Goal: Transaction & Acquisition: Purchase product/service

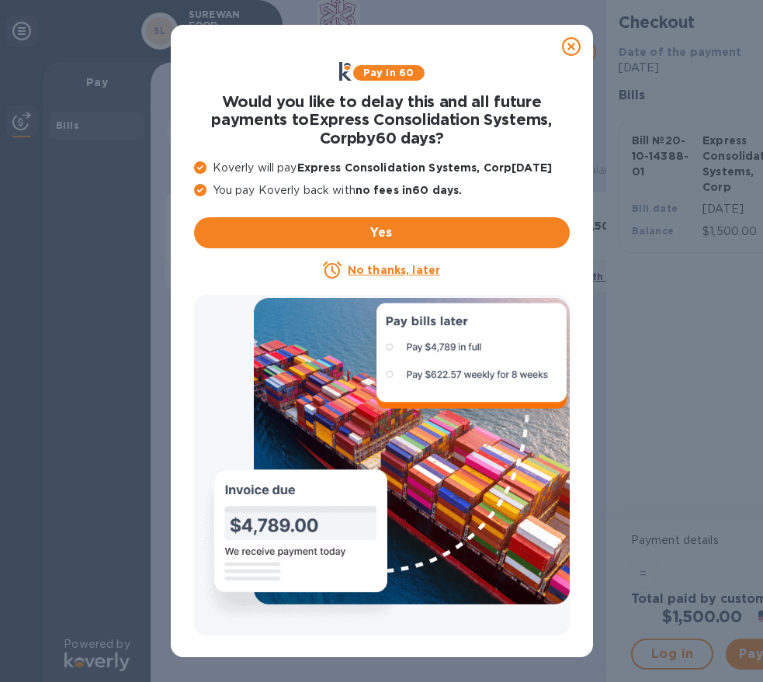
click at [578, 49] on icon at bounding box center [571, 46] width 19 height 19
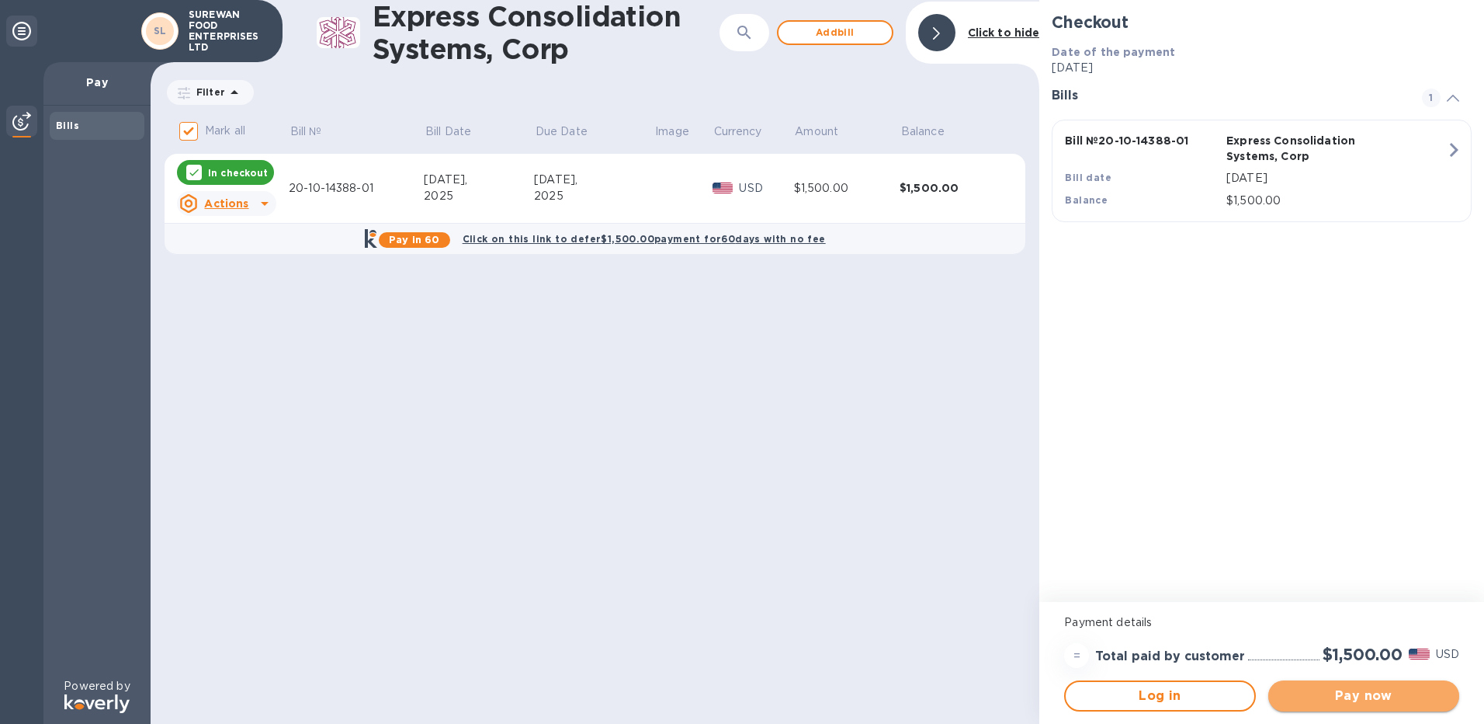
click at [762, 682] on span "Pay now" at bounding box center [1364, 695] width 166 height 19
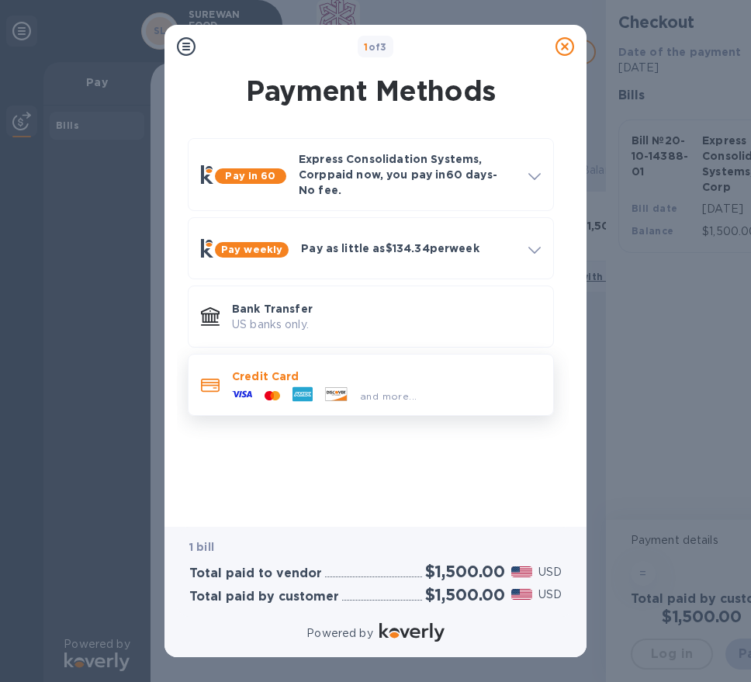
click at [325, 387] on icon at bounding box center [336, 394] width 23 height 14
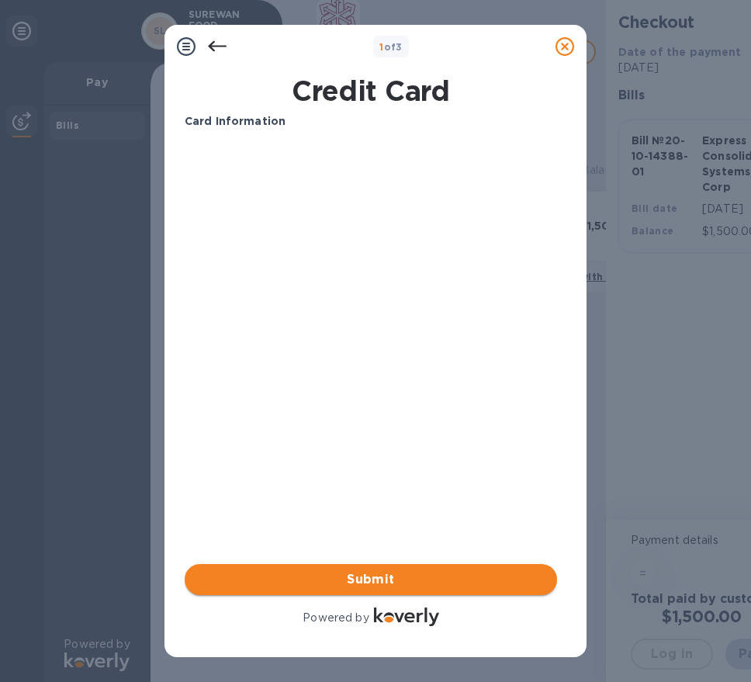
click at [490, 574] on span "Submit" at bounding box center [371, 580] width 348 height 19
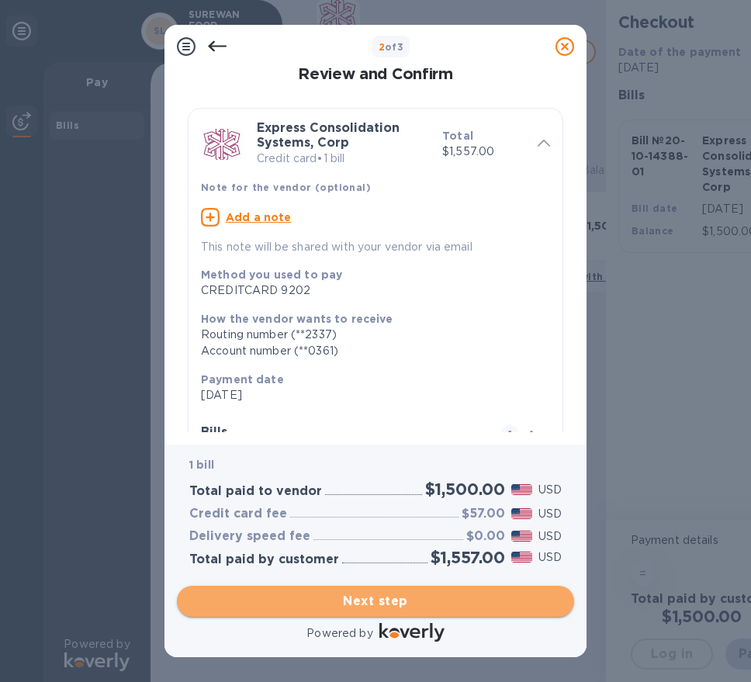
click at [489, 594] on span "Next step" at bounding box center [375, 601] width 373 height 19
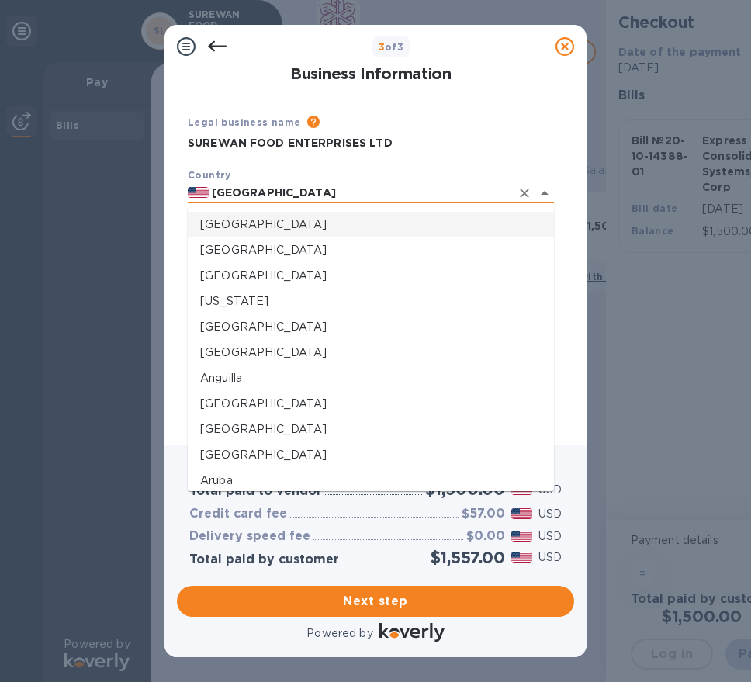
click at [380, 185] on input "[GEOGRAPHIC_DATA]" at bounding box center [360, 192] width 302 height 19
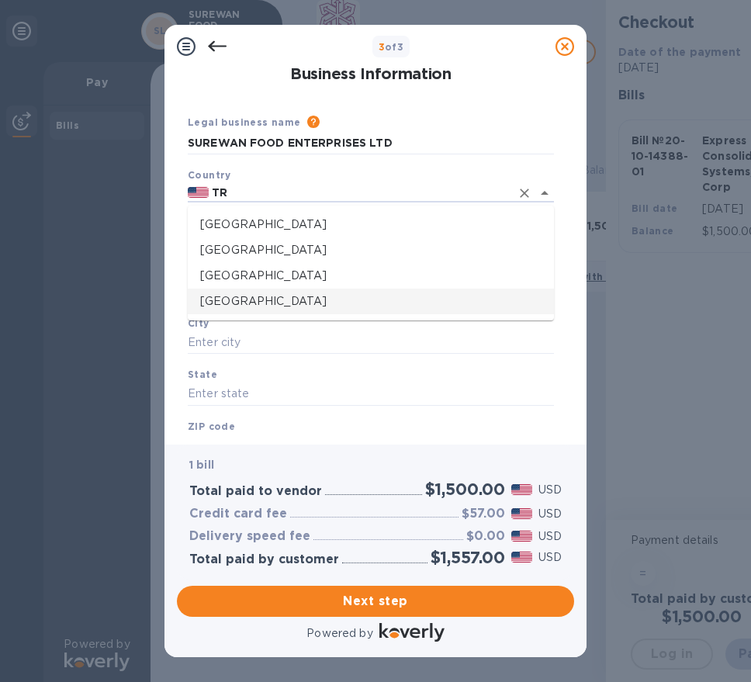
click at [337, 305] on p "[GEOGRAPHIC_DATA]" at bounding box center [371, 301] width 342 height 16
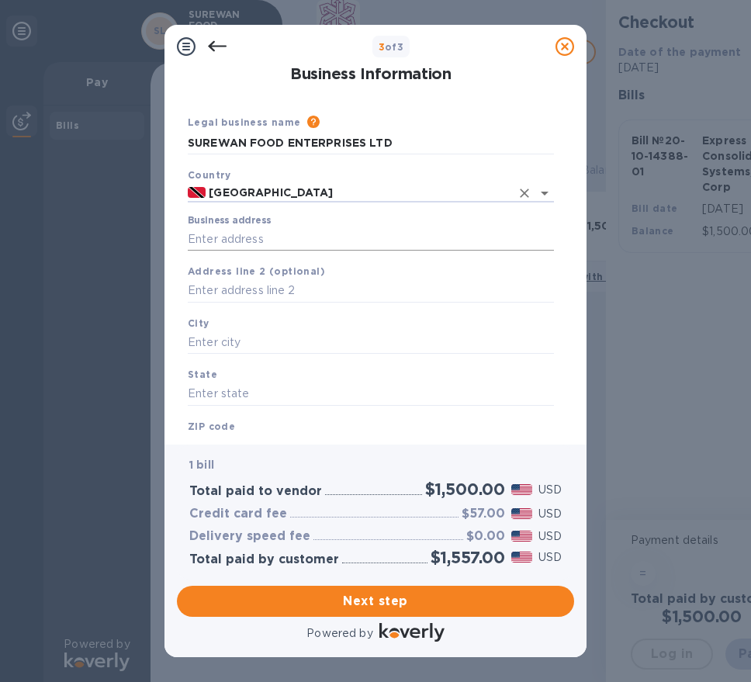
type input "[GEOGRAPHIC_DATA]"
click at [335, 230] on input "Business address" at bounding box center [371, 238] width 366 height 23
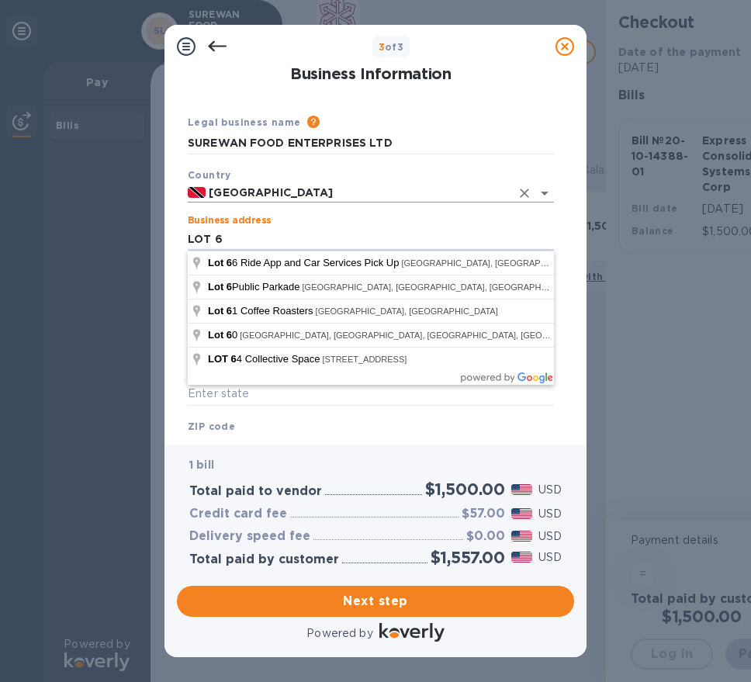
type input "LOT 6"
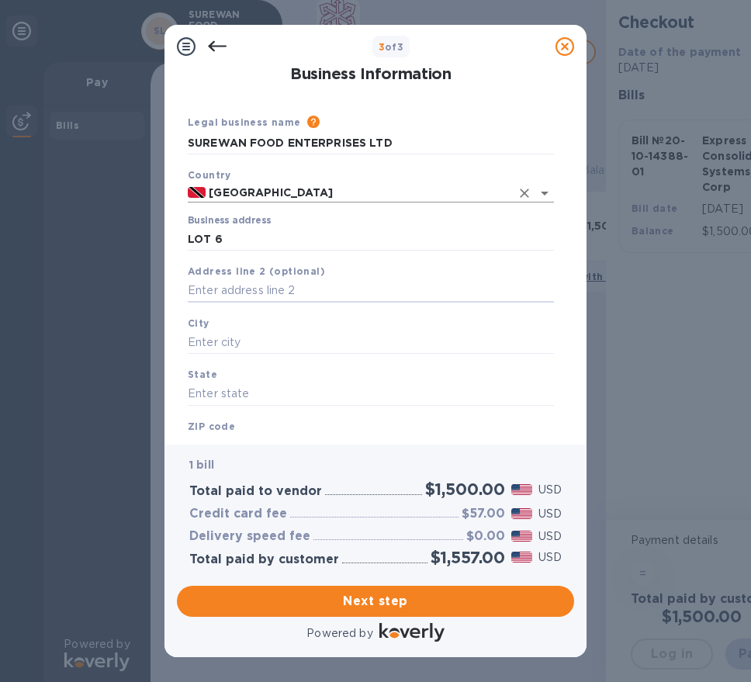
type input "m"
type input "[PERSON_NAME] TRACE"
type input "DEBE"
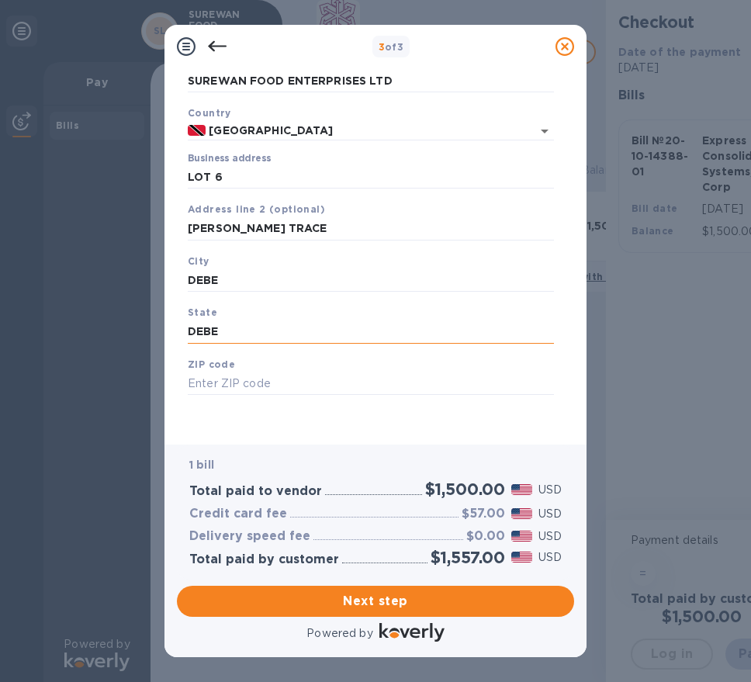
scroll to position [12, 0]
type input "DEBE"
drag, startPoint x: 381, startPoint y: 381, endPoint x: 384, endPoint y: 367, distance: 14.3
click at [383, 380] on input "text" at bounding box center [371, 384] width 366 height 23
type input "00000"
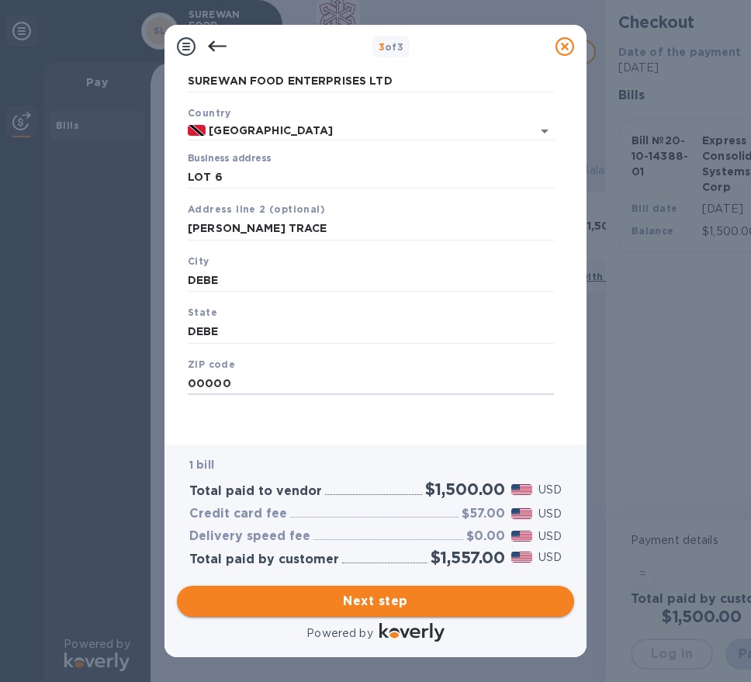
click at [456, 607] on span "Next step" at bounding box center [375, 601] width 373 height 19
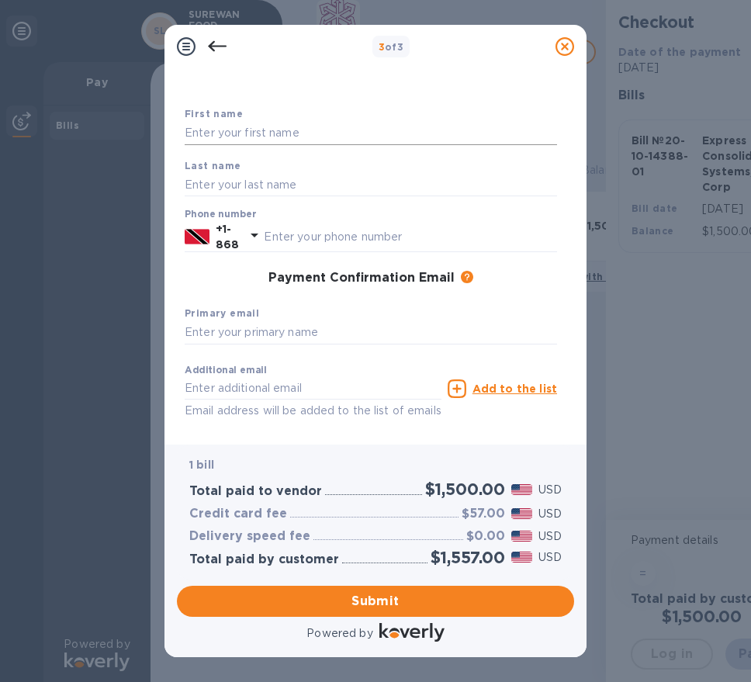
click at [390, 131] on input "text" at bounding box center [371, 133] width 373 height 23
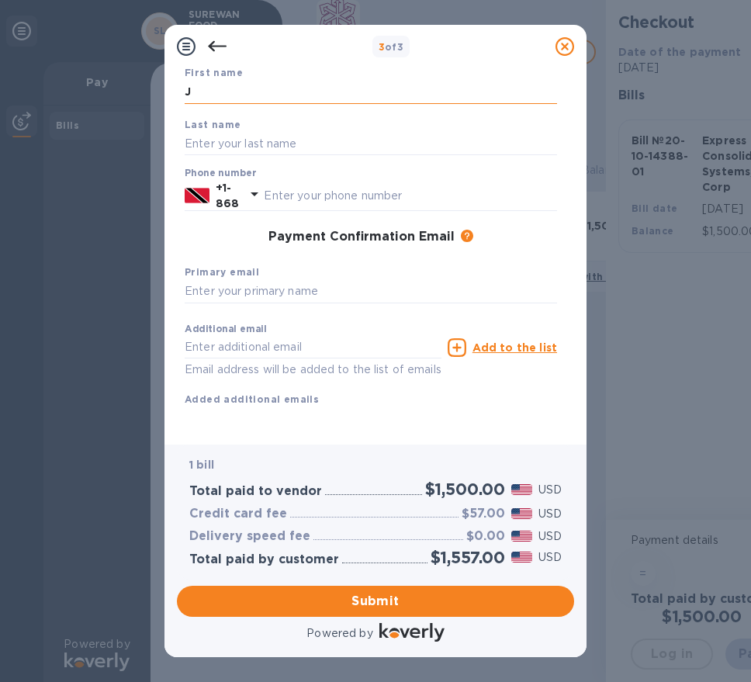
scroll to position [120, 0]
type input "[PERSON_NAME]"
type input "r"
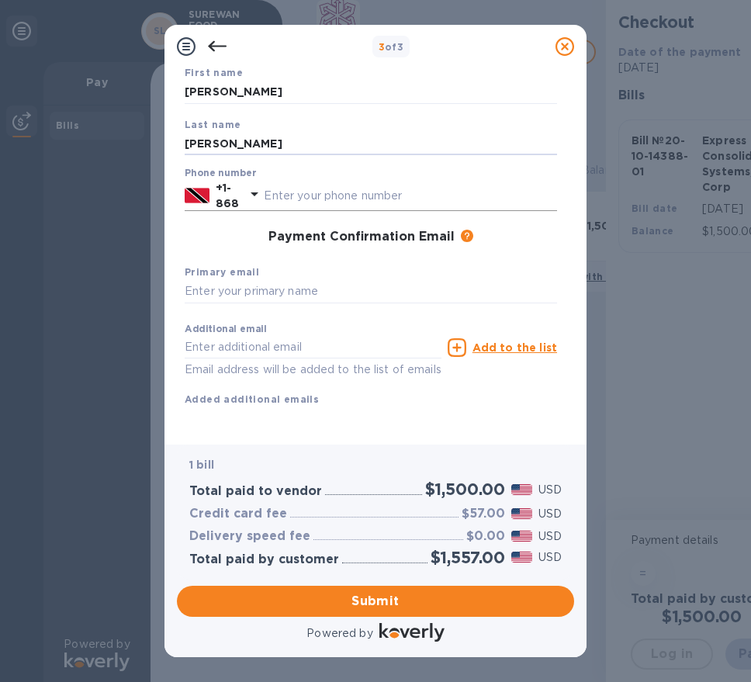
type input "[PERSON_NAME]"
click at [492, 184] on input "text" at bounding box center [410, 195] width 293 height 23
type input "3567279"
click at [459, 280] on input "text" at bounding box center [371, 291] width 373 height 23
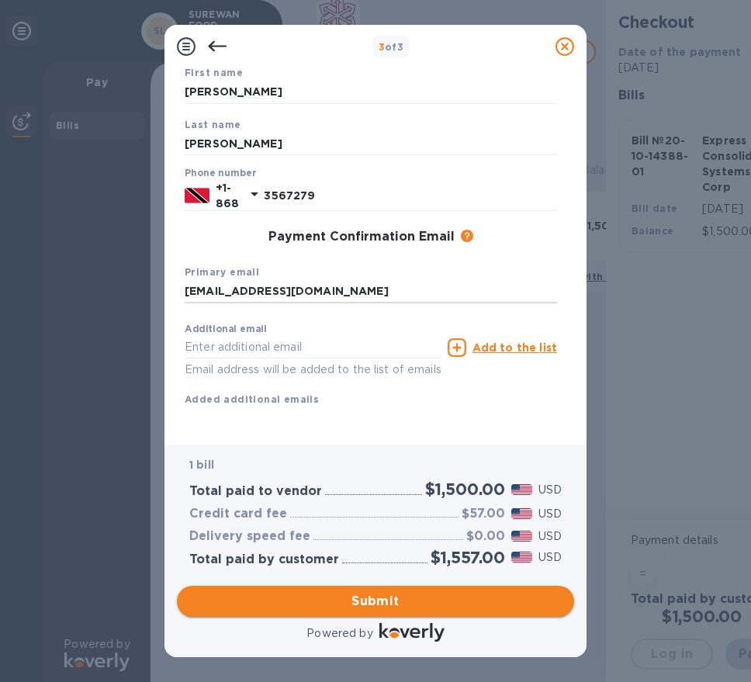
type input "[EMAIL_ADDRESS][DOMAIN_NAME]"
click at [415, 596] on span "Submit" at bounding box center [375, 601] width 373 height 19
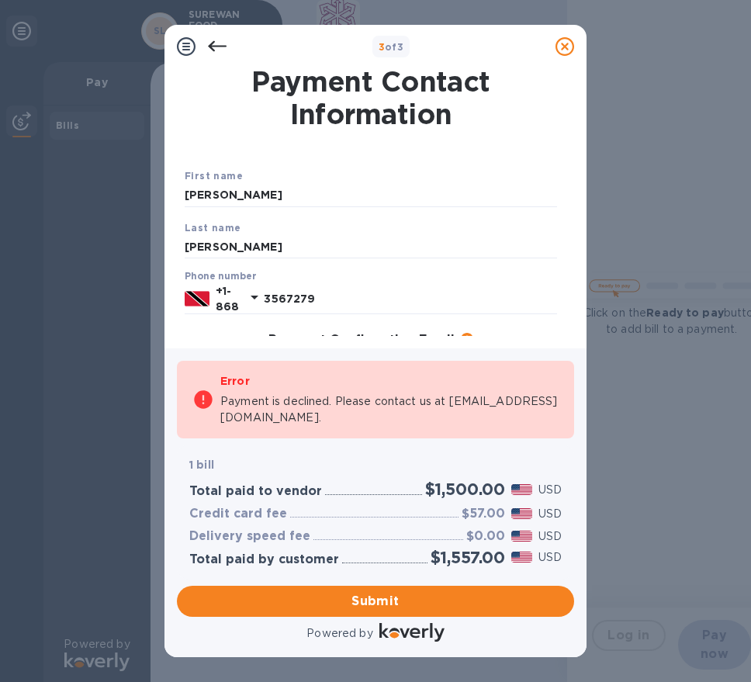
scroll to position [0, 0]
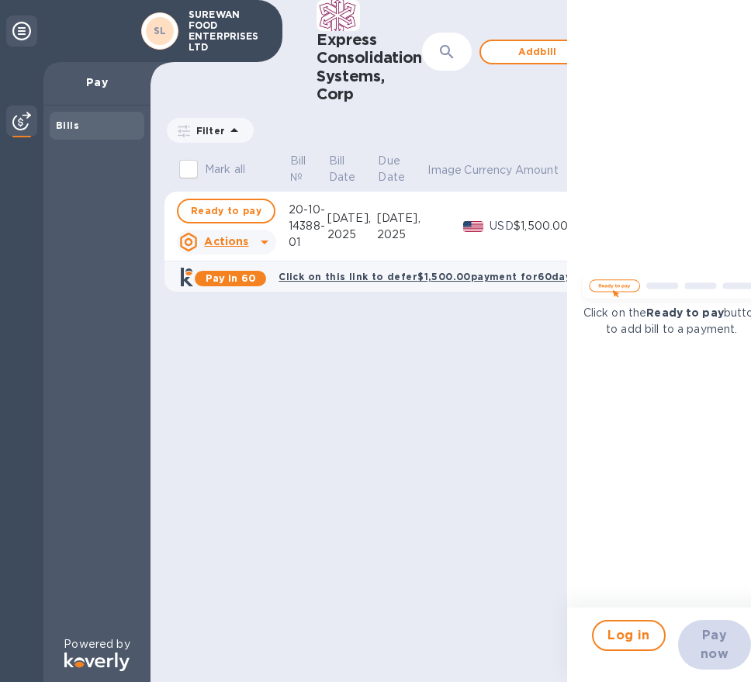
click at [502, 224] on p "USD" at bounding box center [502, 226] width 24 height 16
click at [526, 224] on div "$1,500.00" at bounding box center [547, 226] width 66 height 16
click at [189, 176] on input "Mark all" at bounding box center [188, 169] width 33 height 33
checkbox input "true"
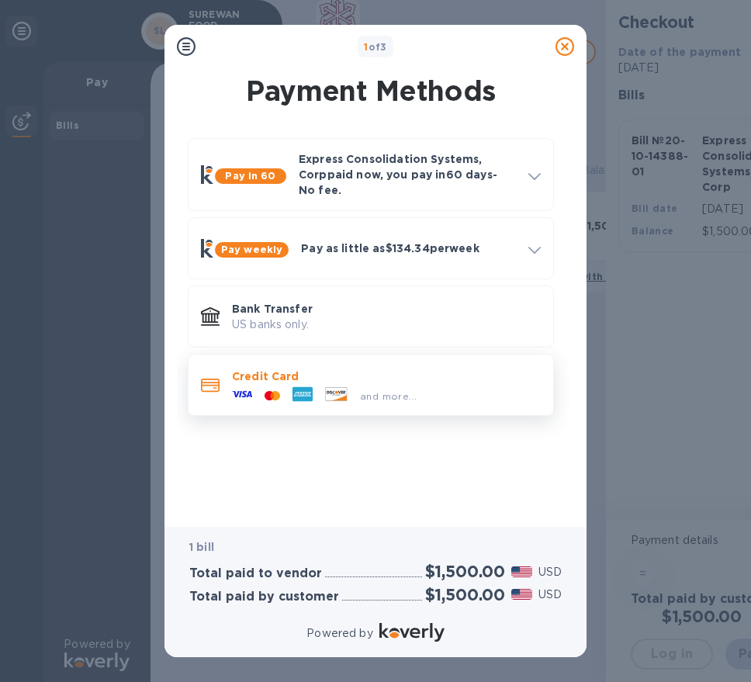
click at [419, 388] on div "and more..." at bounding box center [388, 396] width 69 height 16
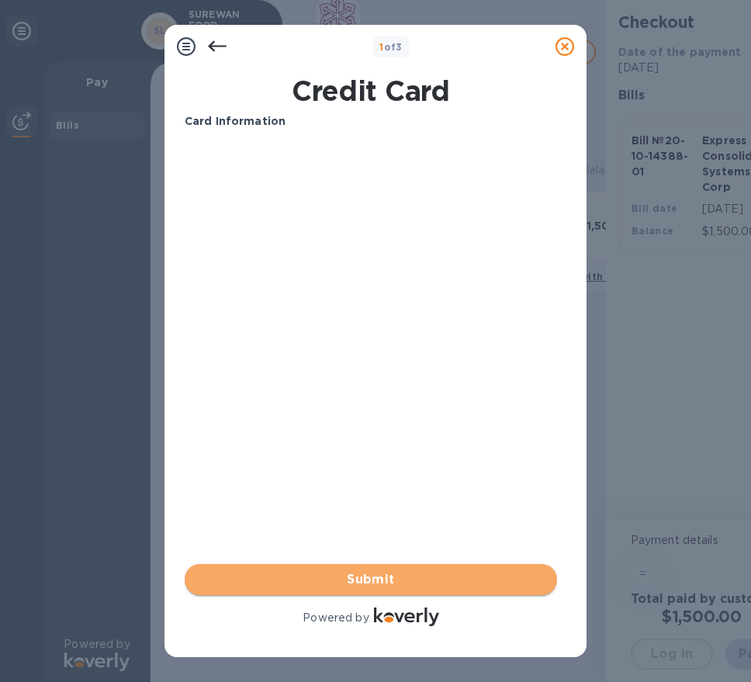
click at [462, 569] on button "Submit" at bounding box center [371, 579] width 373 height 31
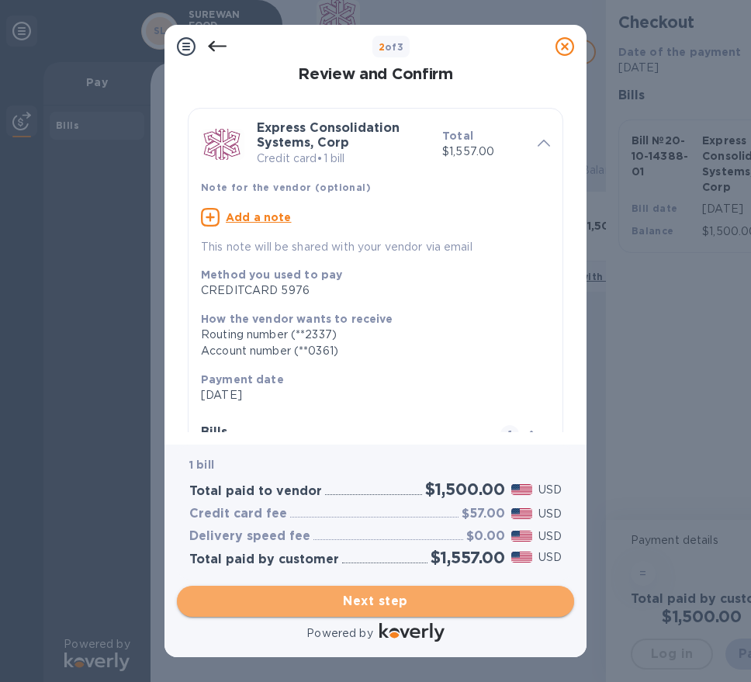
click at [463, 588] on button "Next step" at bounding box center [375, 601] width 397 height 31
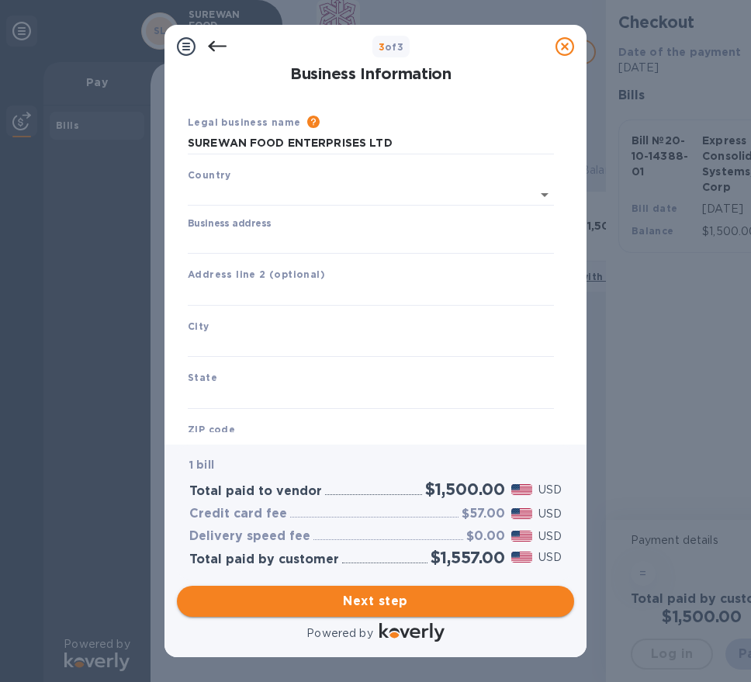
type input "[GEOGRAPHIC_DATA]"
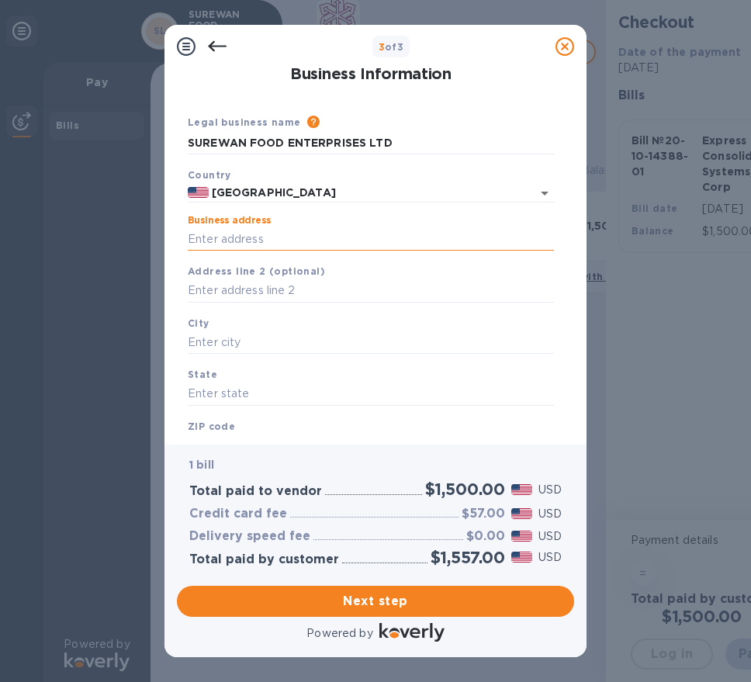
click at [414, 230] on input "Business address" at bounding box center [371, 238] width 366 height 23
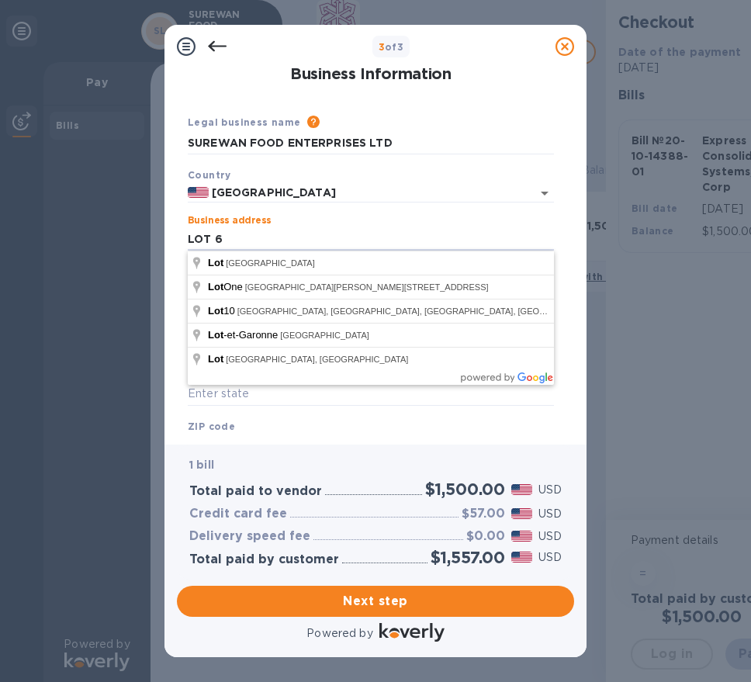
type input "LOT 6"
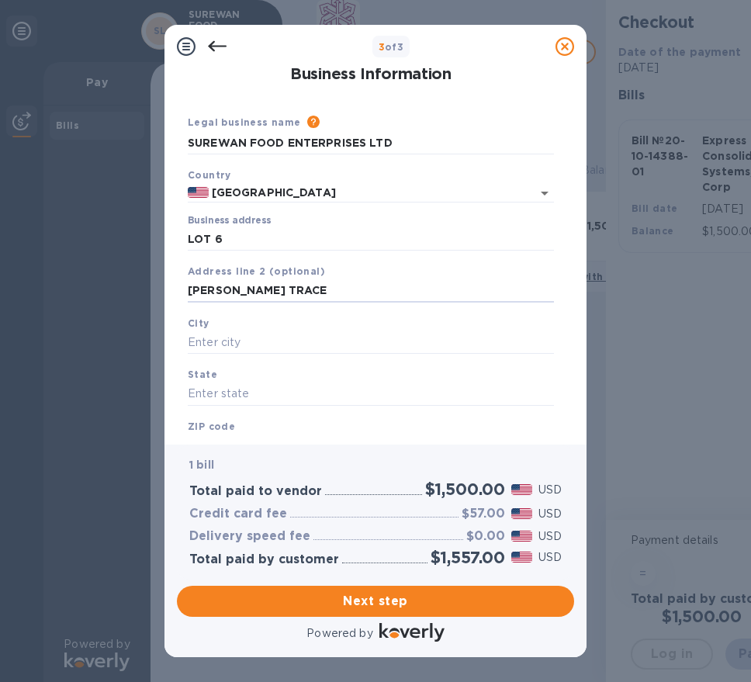
type input "[PERSON_NAME] TRACE"
type input "DEBE"
type input "S"
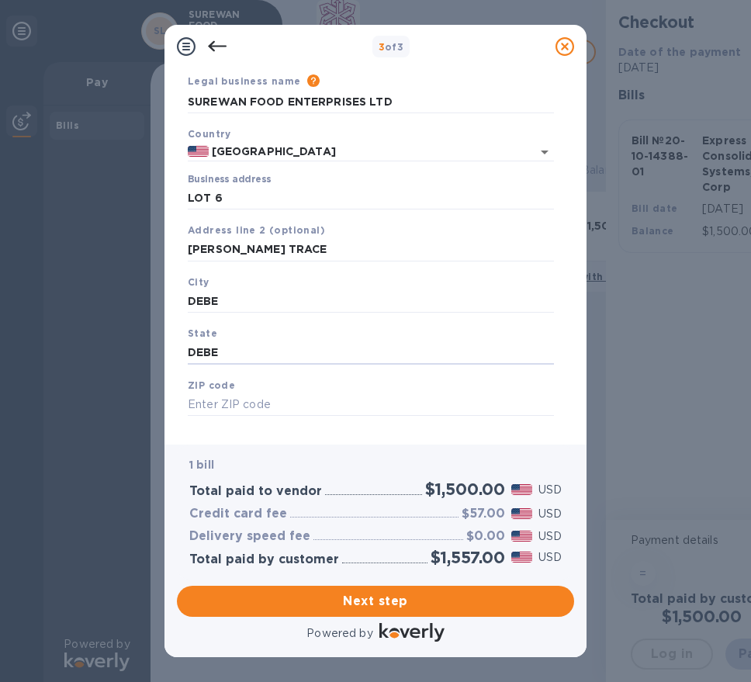
scroll to position [62, 0]
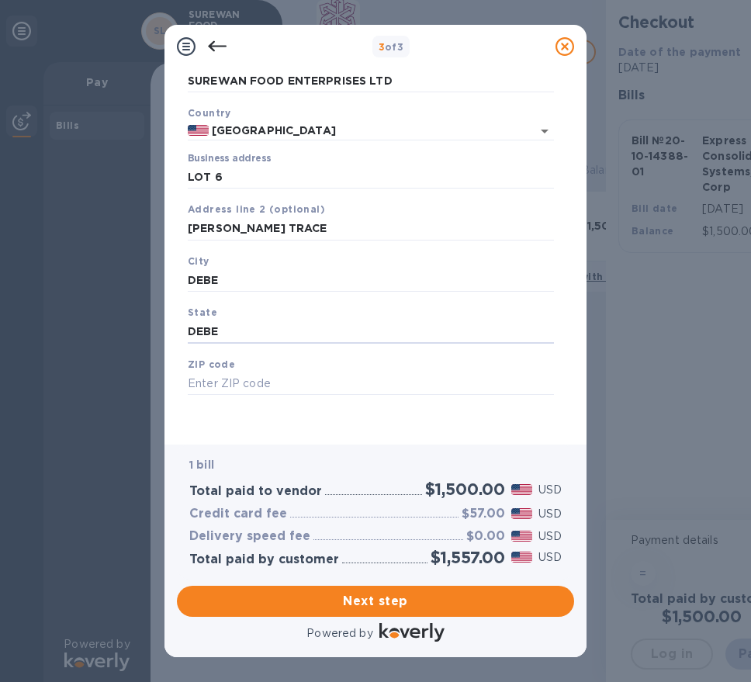
type input "DEBE"
click at [381, 369] on div "ZIP code" at bounding box center [371, 376] width 379 height 52
click at [385, 377] on input "text" at bounding box center [371, 384] width 366 height 23
type input "00000"
click at [505, 603] on span "Next step" at bounding box center [375, 601] width 373 height 19
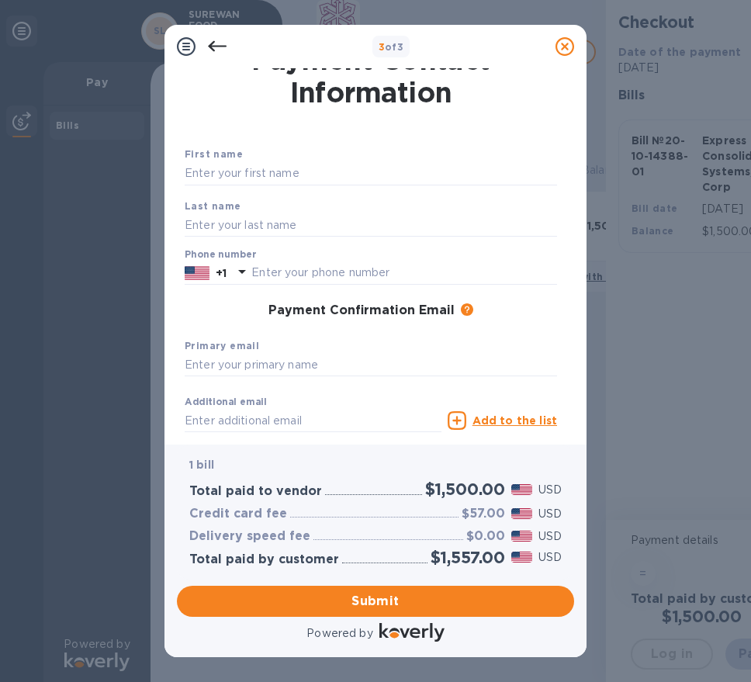
scroll to position [0, 0]
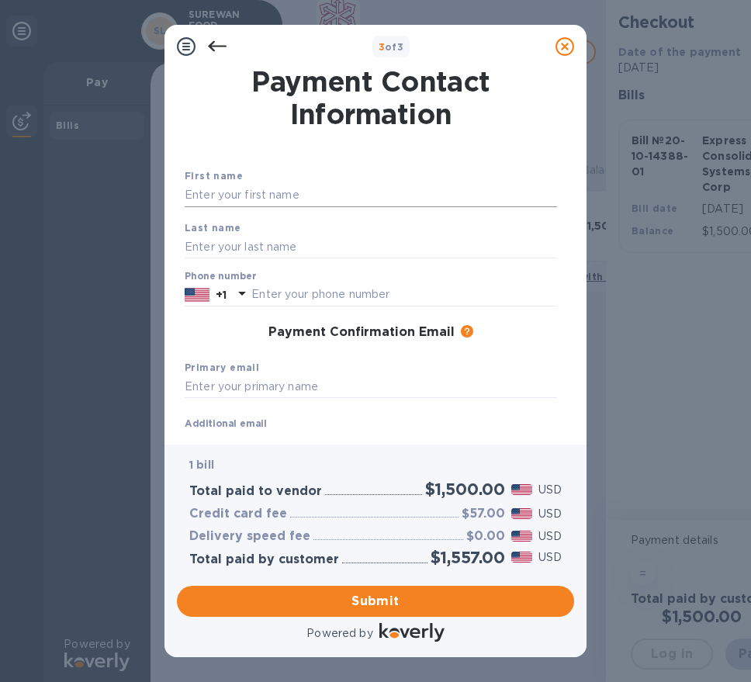
click at [420, 200] on input "text" at bounding box center [371, 195] width 373 height 23
type input "[PERSON_NAME]"
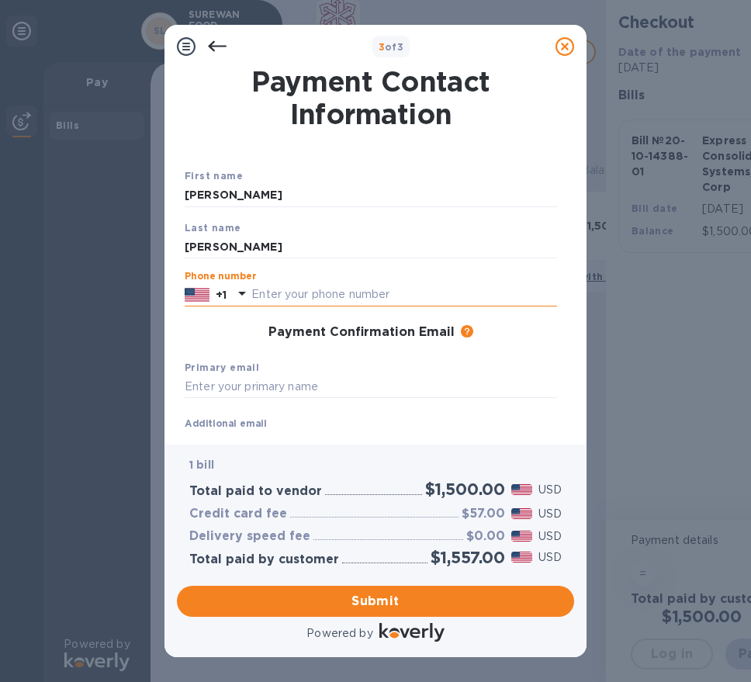
click at [200, 296] on img at bounding box center [197, 294] width 25 height 17
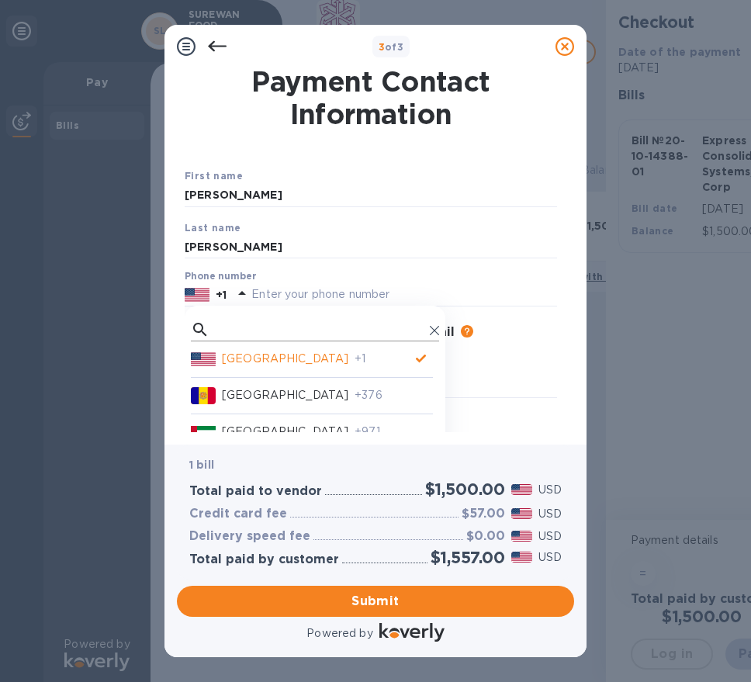
click at [257, 325] on input "text" at bounding box center [320, 329] width 208 height 23
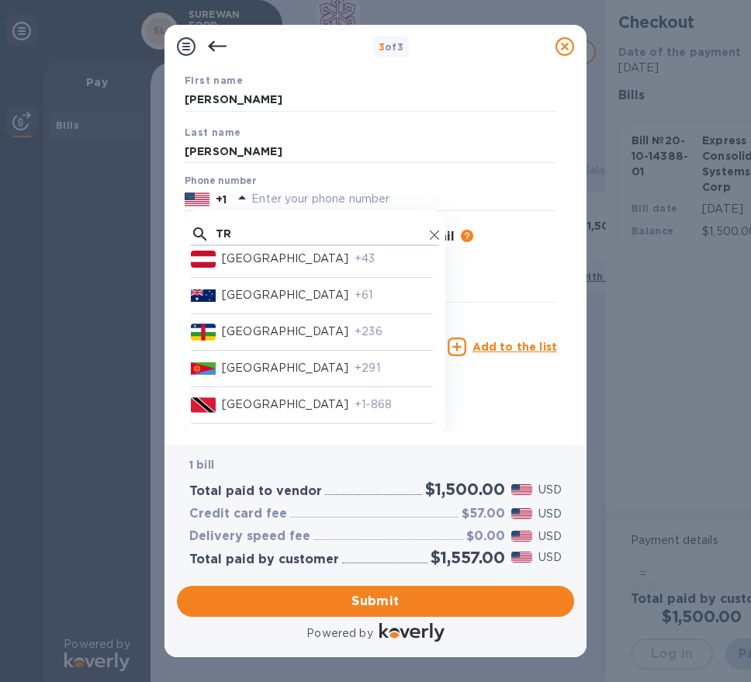
scroll to position [12, 0]
type input "TR"
click at [285, 397] on p "[GEOGRAPHIC_DATA]" at bounding box center [285, 405] width 127 height 16
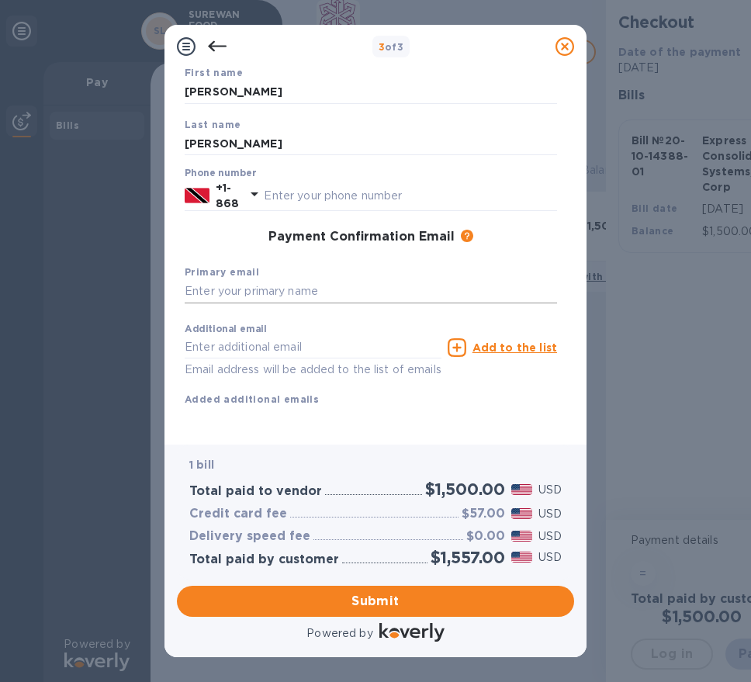
click at [300, 284] on input "text" at bounding box center [371, 291] width 373 height 23
click at [222, 43] on icon at bounding box center [217, 46] width 19 height 19
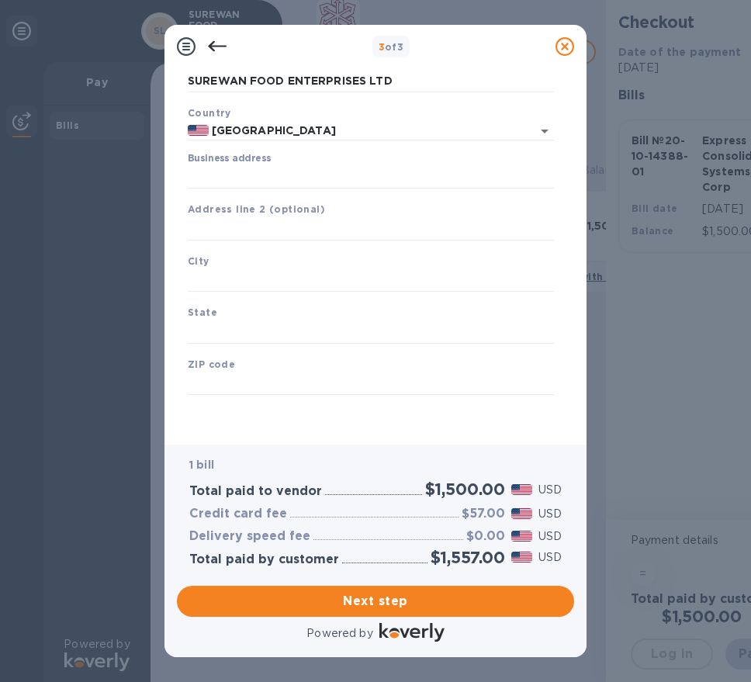
scroll to position [62, 0]
click at [258, 123] on input "[GEOGRAPHIC_DATA]" at bounding box center [360, 130] width 302 height 19
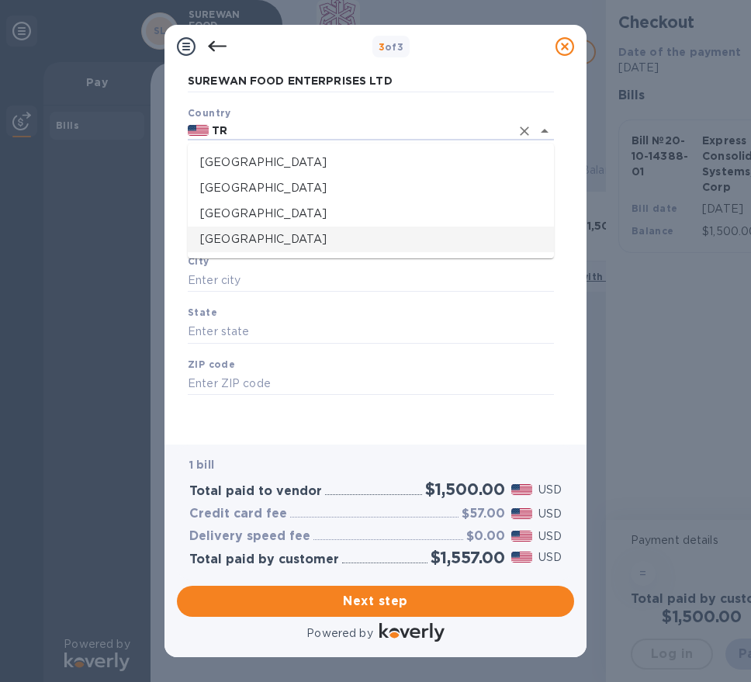
click at [262, 243] on p "[GEOGRAPHIC_DATA]" at bounding box center [371, 239] width 342 height 16
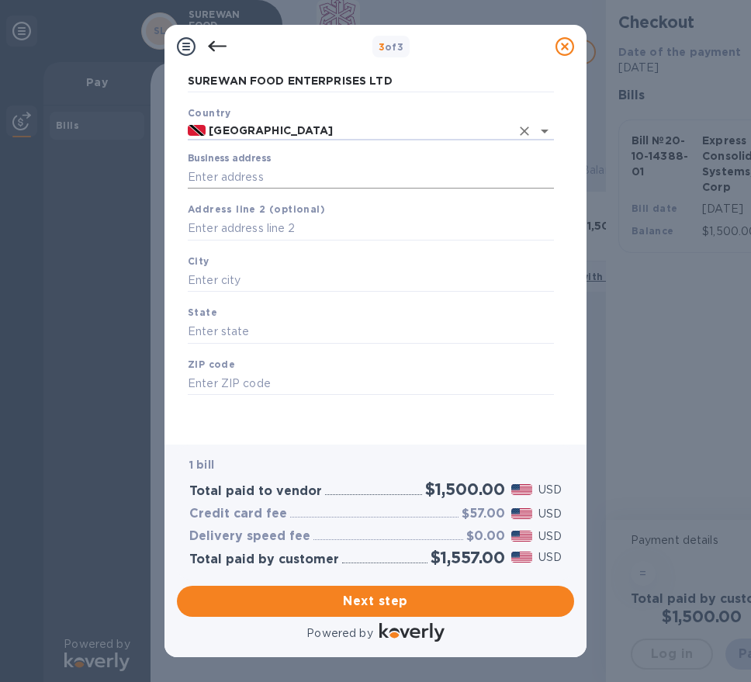
type input "[GEOGRAPHIC_DATA]"
click at [279, 182] on input "Business address" at bounding box center [371, 176] width 366 height 23
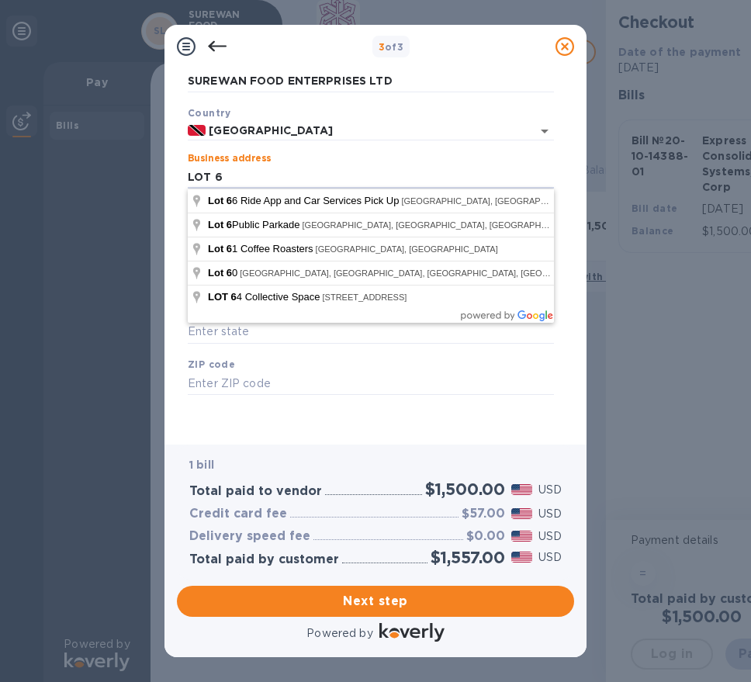
type input "LOT 6"
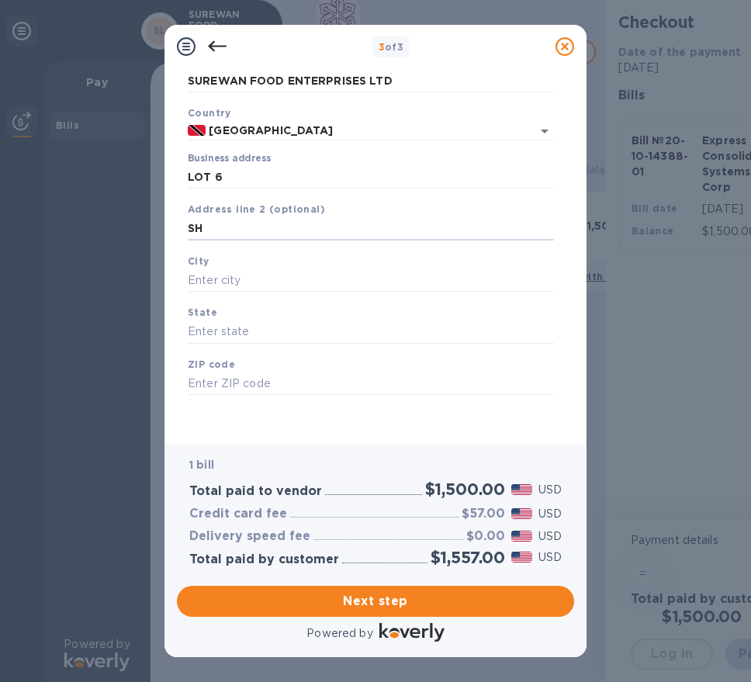
type input "S"
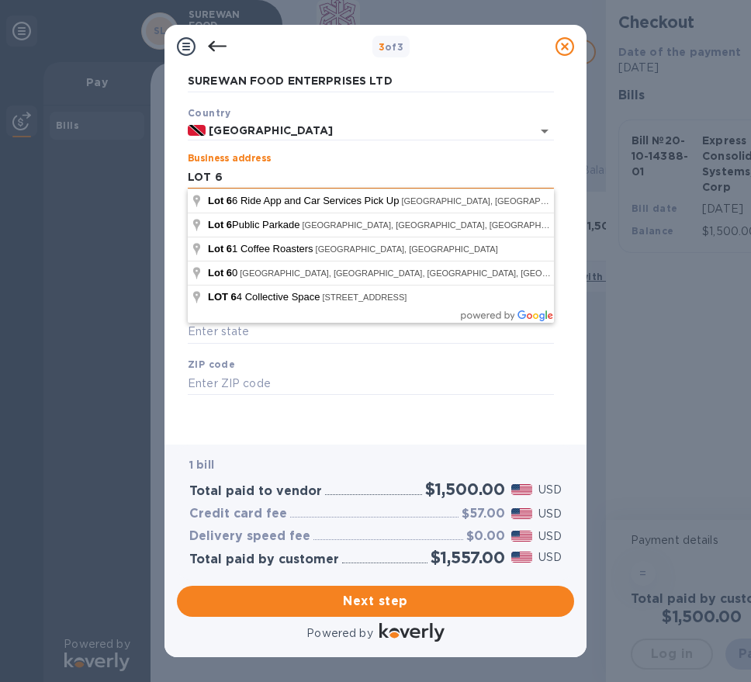
click at [258, 175] on input "LOT 6" at bounding box center [371, 176] width 366 height 23
click at [256, 368] on div "ZIP code" at bounding box center [371, 376] width 379 height 52
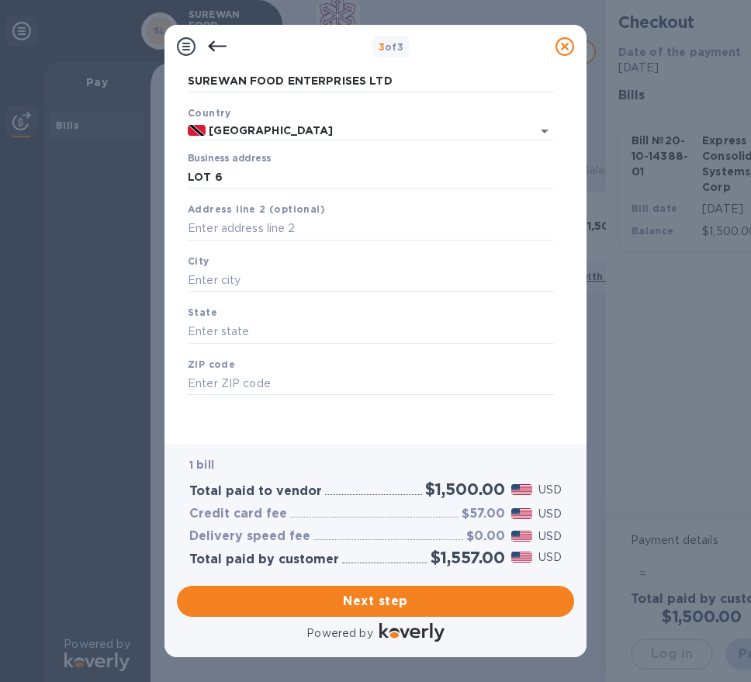
click at [245, 217] on div "Address line 2 (optional)" at bounding box center [371, 221] width 379 height 52
click at [250, 231] on input "text" at bounding box center [371, 228] width 366 height 23
type input "[PERSON_NAME] TRACE"
click at [243, 286] on input "text" at bounding box center [371, 280] width 366 height 23
type input "DEBE"
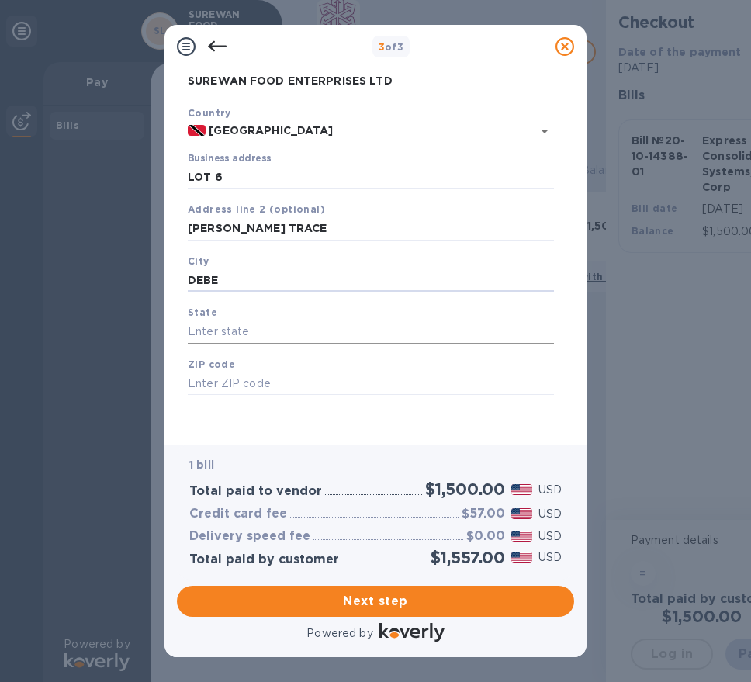
click at [328, 332] on input "text" at bounding box center [371, 332] width 366 height 23
type input "DEBE"
click at [318, 373] on input "text" at bounding box center [371, 384] width 366 height 23
type input "00000"
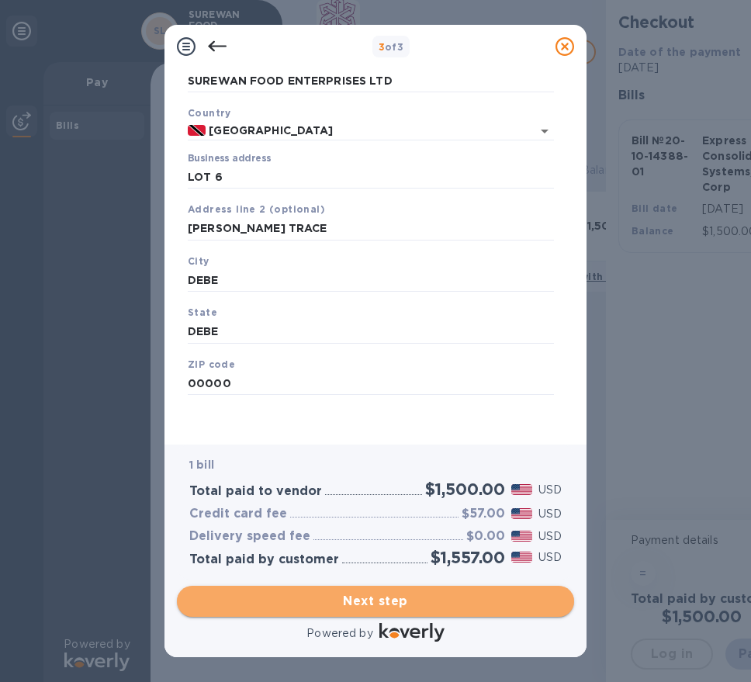
click at [374, 597] on span "Next step" at bounding box center [375, 601] width 373 height 19
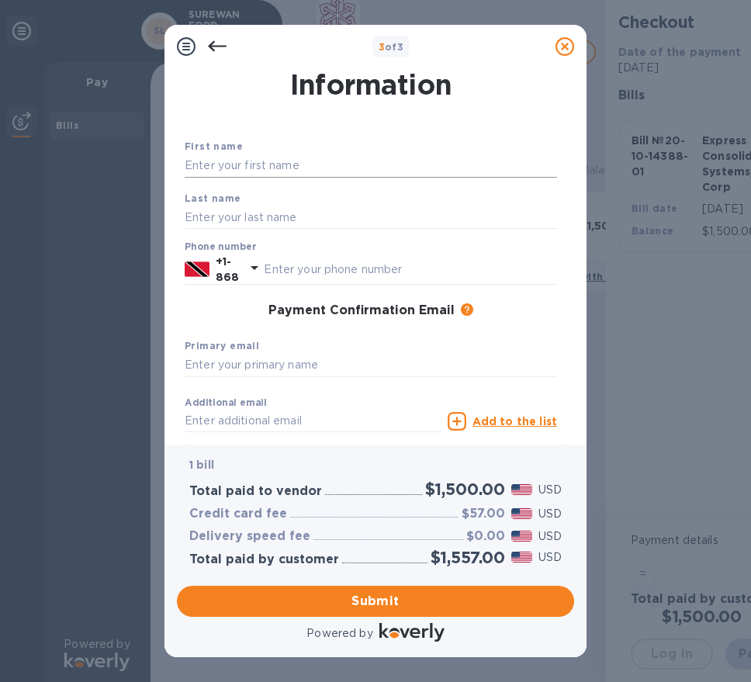
scroll to position [0, 0]
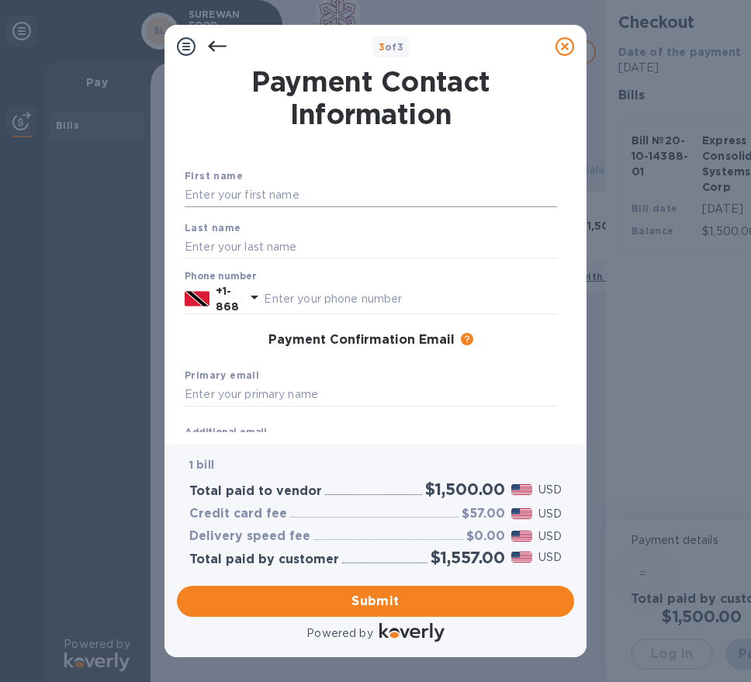
click at [255, 195] on input "text" at bounding box center [371, 195] width 373 height 23
type input "[PERSON_NAME]"
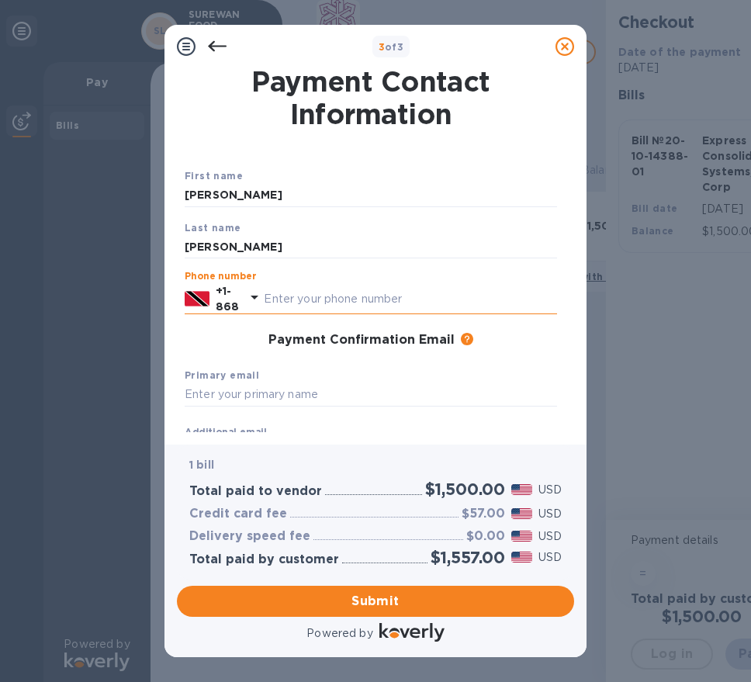
click at [414, 298] on input "text" at bounding box center [410, 298] width 293 height 23
type input "3567279"
click at [454, 385] on input "text" at bounding box center [371, 395] width 373 height 23
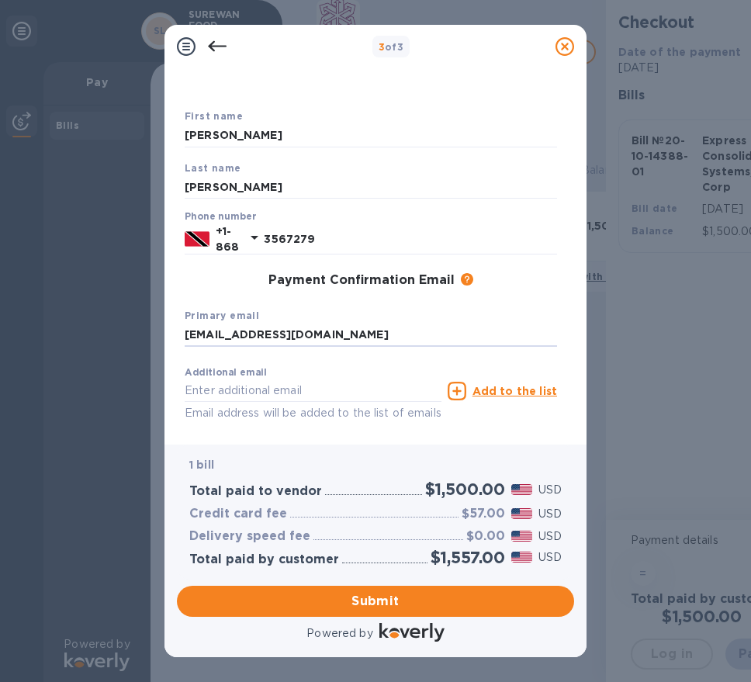
scroll to position [122, 0]
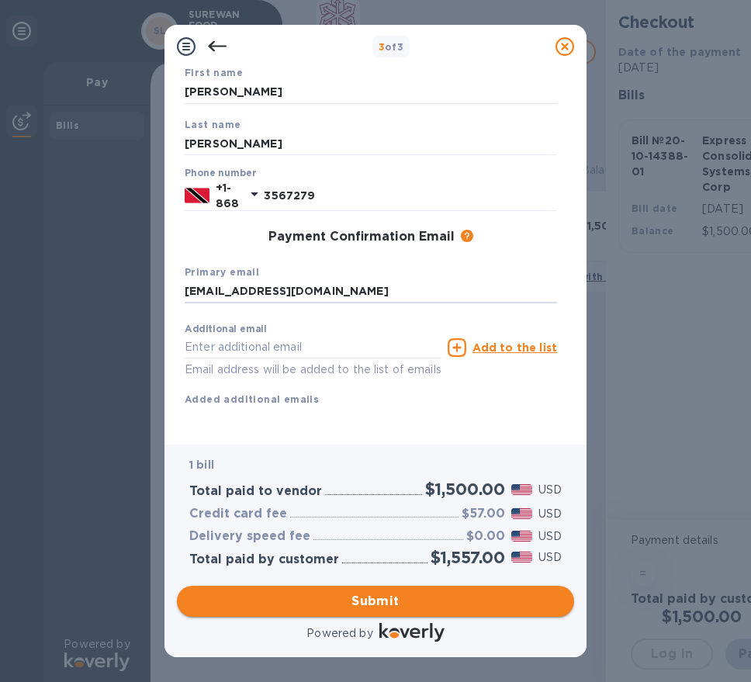
type input "[EMAIL_ADDRESS][DOMAIN_NAME]"
click at [415, 611] on button "Submit" at bounding box center [375, 601] width 397 height 31
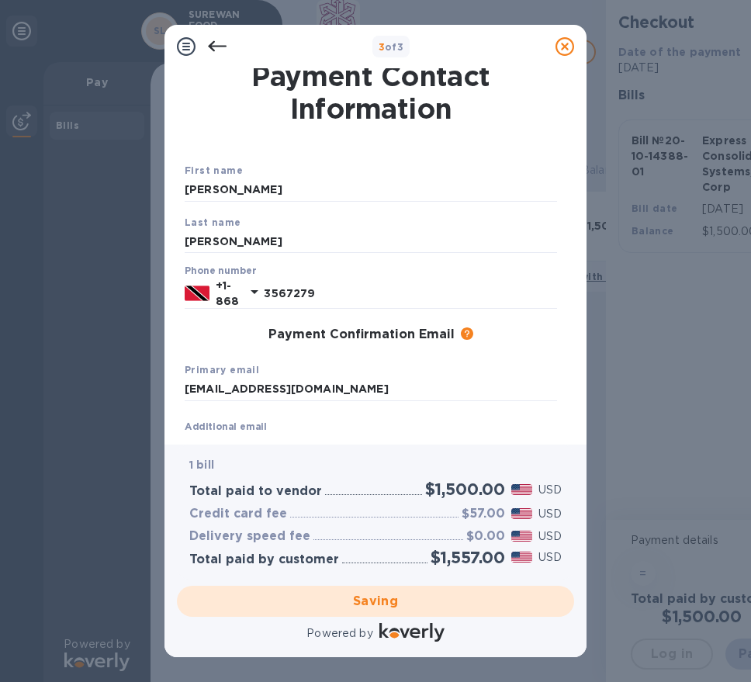
scroll to position [0, 0]
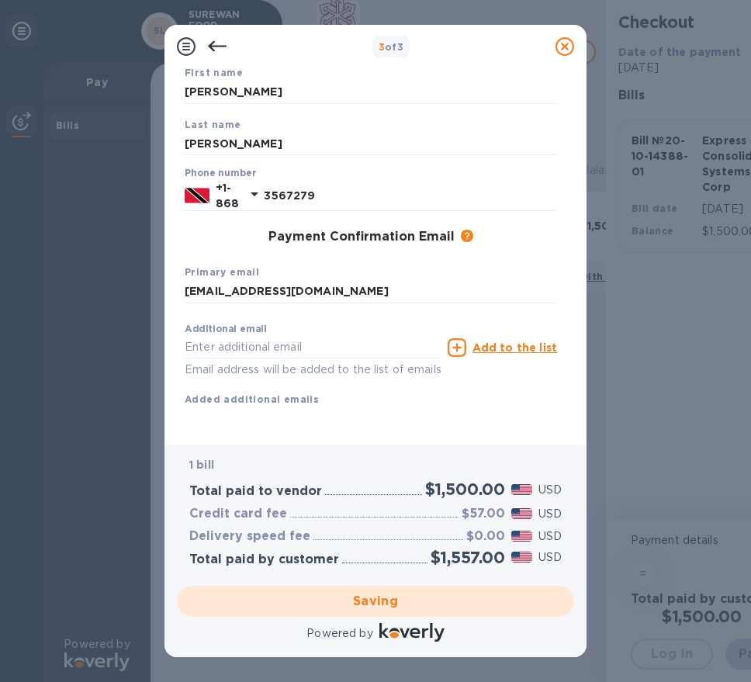
checkbox input "false"
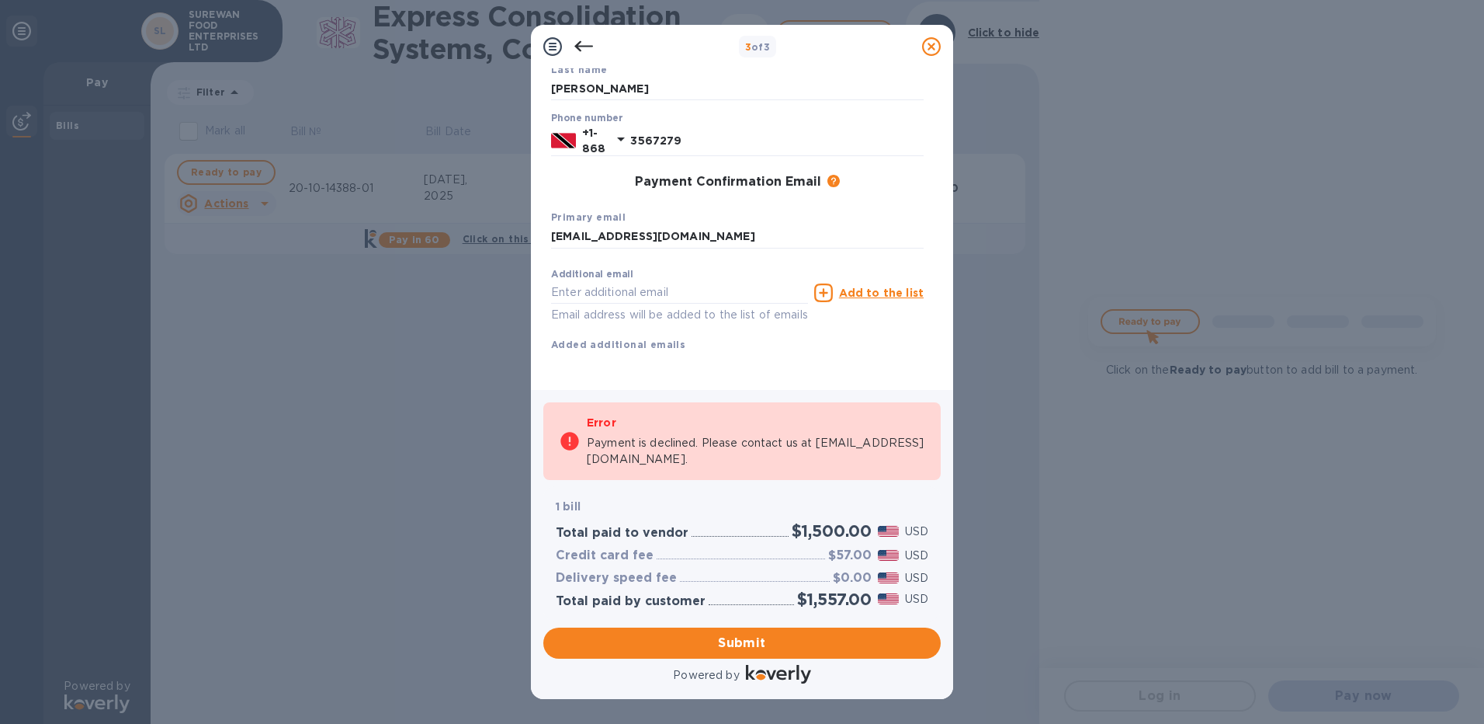
scroll to position [177, 0]
